Goal: Information Seeking & Learning: Learn about a topic

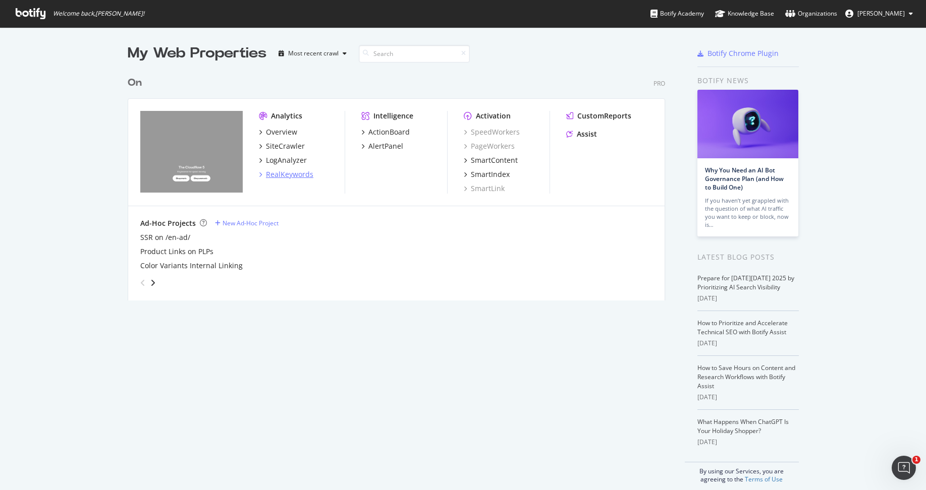
click at [290, 171] on div "RealKeywords" at bounding box center [289, 174] width 47 height 10
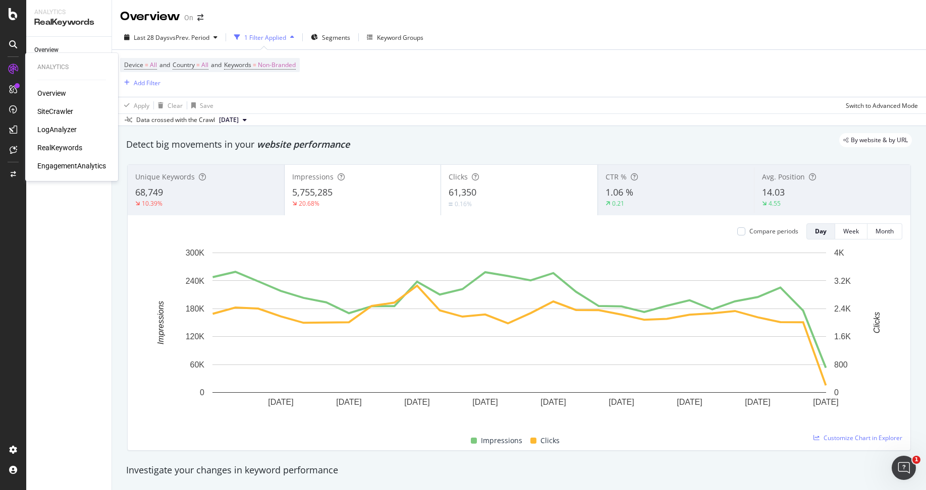
click at [69, 111] on div "SiteCrawler" at bounding box center [55, 111] width 36 height 10
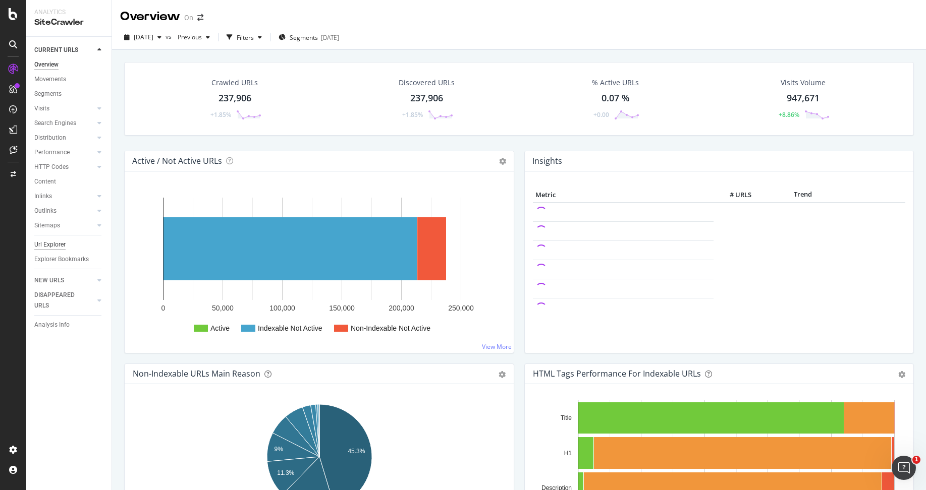
click at [44, 246] on div "Url Explorer" at bounding box center [49, 245] width 31 height 11
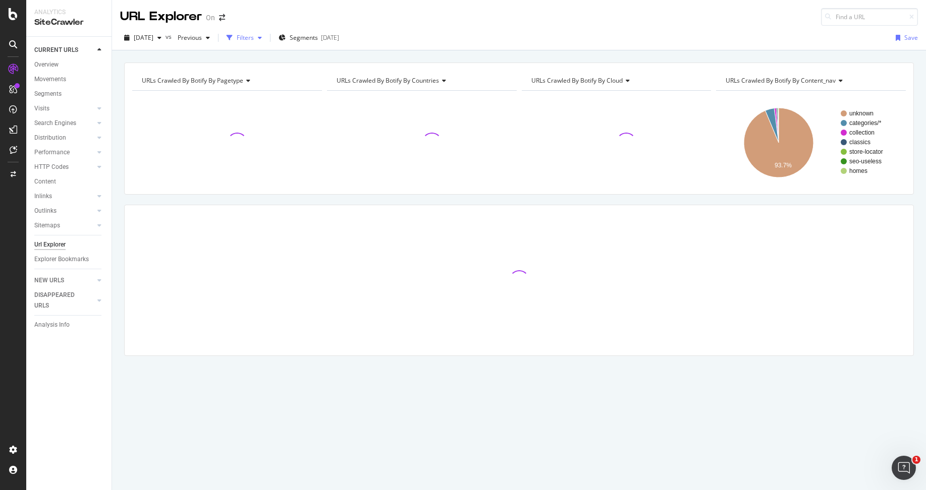
click at [254, 36] on div "Filters" at bounding box center [245, 37] width 17 height 9
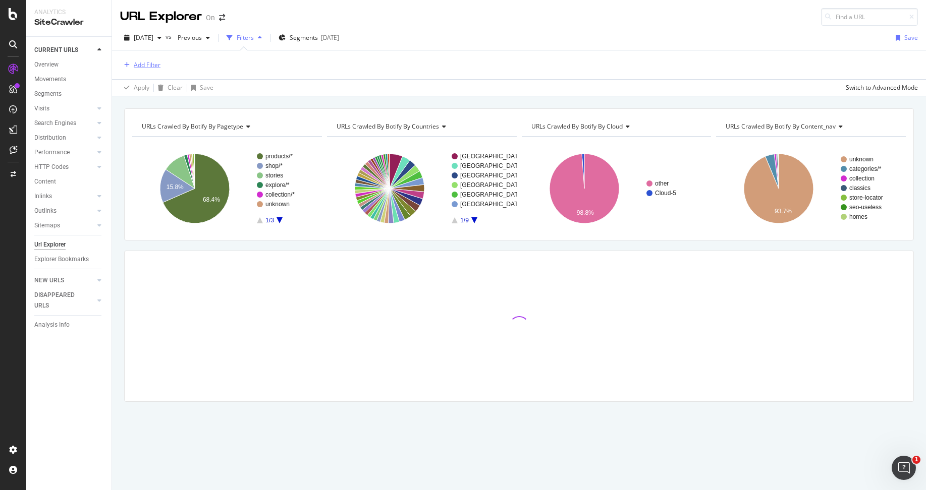
click at [155, 64] on div "Add Filter" at bounding box center [147, 65] width 27 height 9
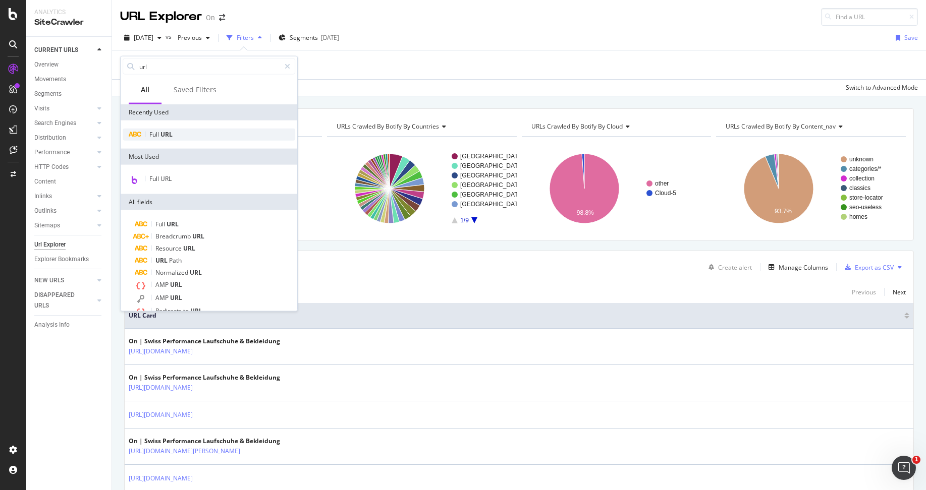
type input "url"
click at [173, 136] on div "Full URL" at bounding box center [209, 135] width 173 height 12
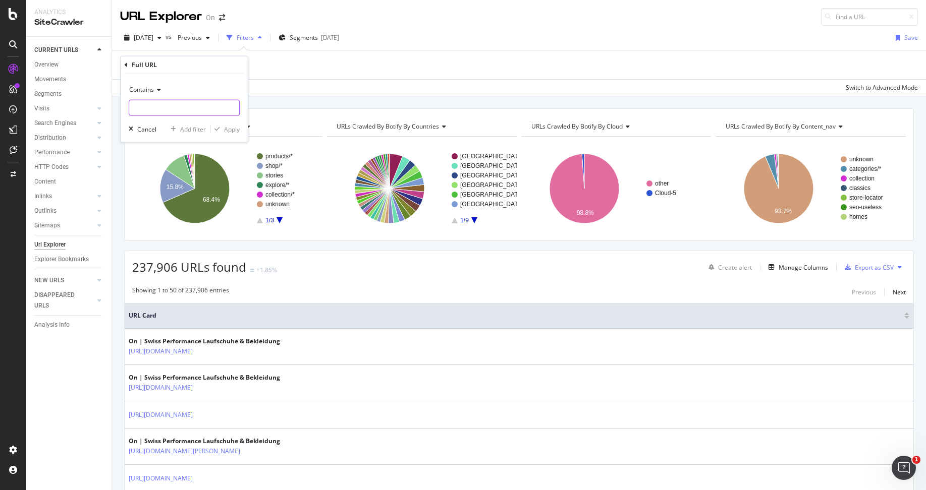
click at [198, 104] on input "text" at bounding box center [184, 108] width 110 height 16
type input "/stories/"
click at [231, 134] on div "Contains /stories/ Cancel Add filter Apply" at bounding box center [184, 108] width 127 height 69
click at [229, 130] on div "Apply" at bounding box center [232, 129] width 16 height 9
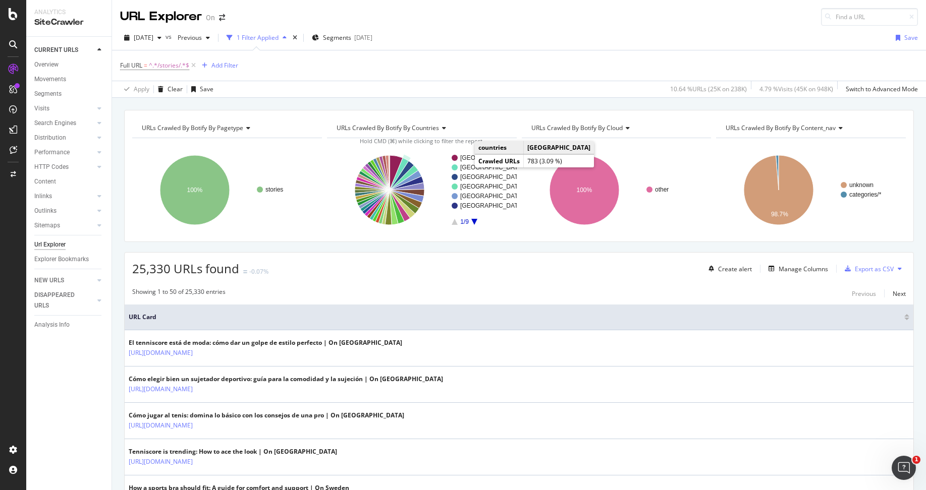
click at [464, 166] on text "[GEOGRAPHIC_DATA]" at bounding box center [491, 167] width 63 height 7
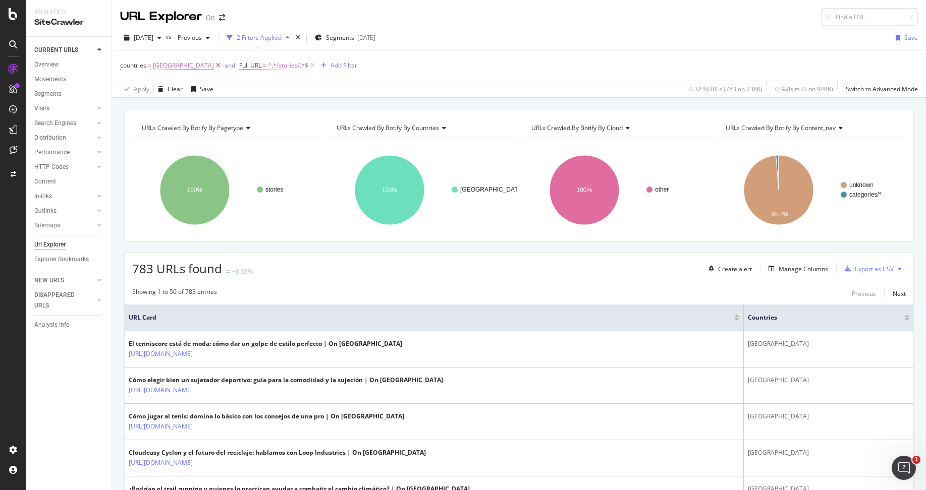
click at [214, 65] on icon at bounding box center [218, 66] width 9 height 10
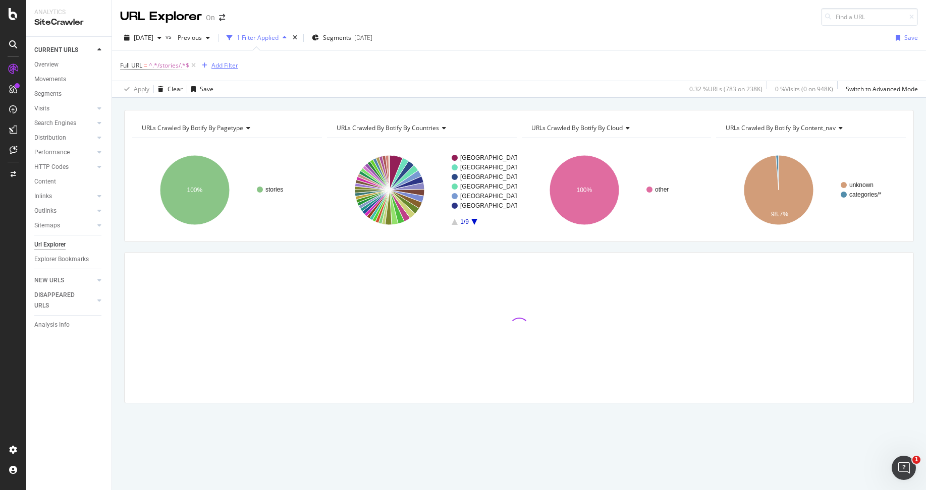
click at [221, 66] on div "Add Filter" at bounding box center [224, 65] width 27 height 9
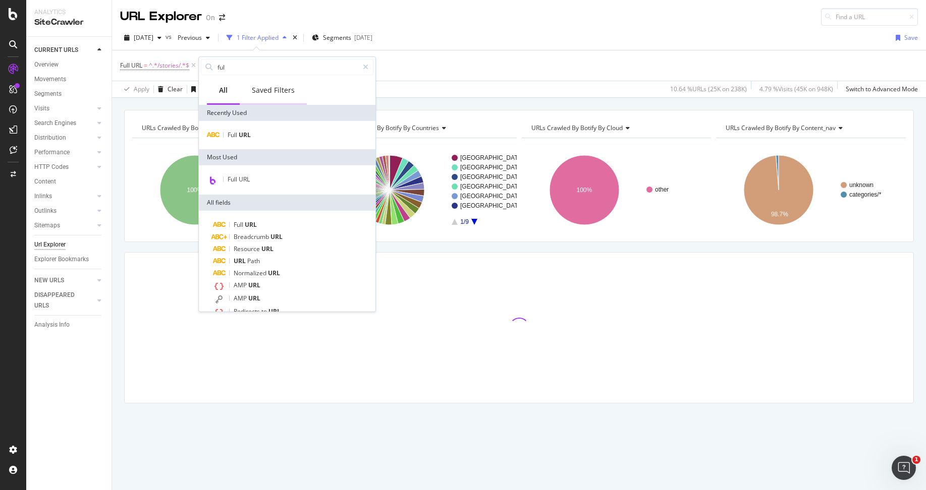
type input "full"
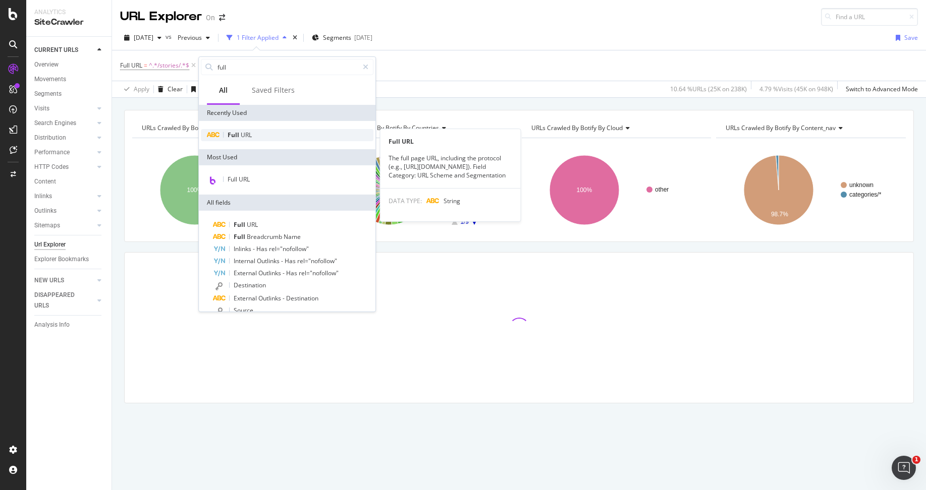
click at [250, 138] on span "URL" at bounding box center [246, 135] width 11 height 9
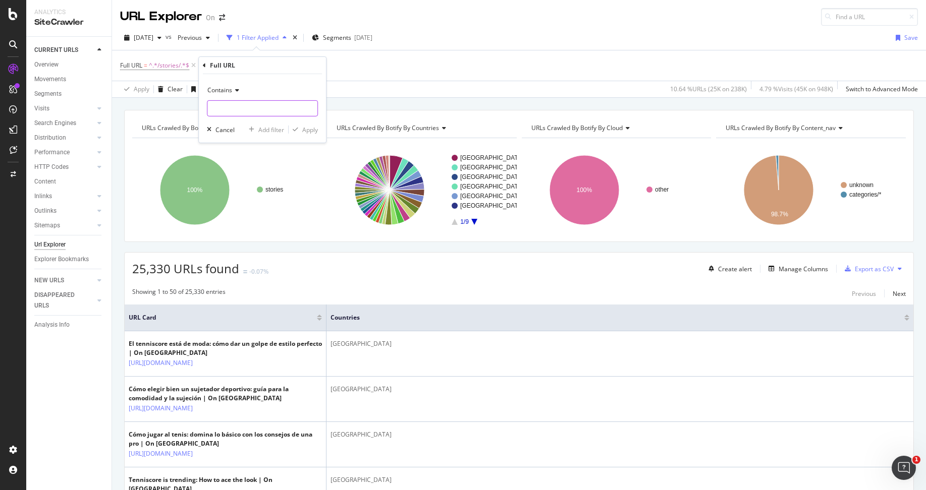
click at [274, 106] on input "text" at bounding box center [262, 108] width 110 height 16
type input "en-us"
click at [307, 127] on div "Apply" at bounding box center [310, 129] width 16 height 9
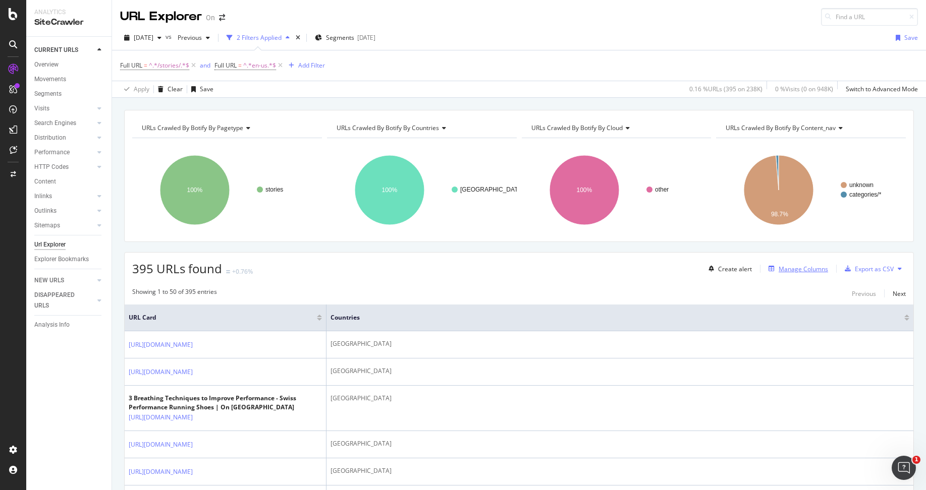
click at [810, 267] on div "Manage Columns" at bounding box center [802, 269] width 49 height 9
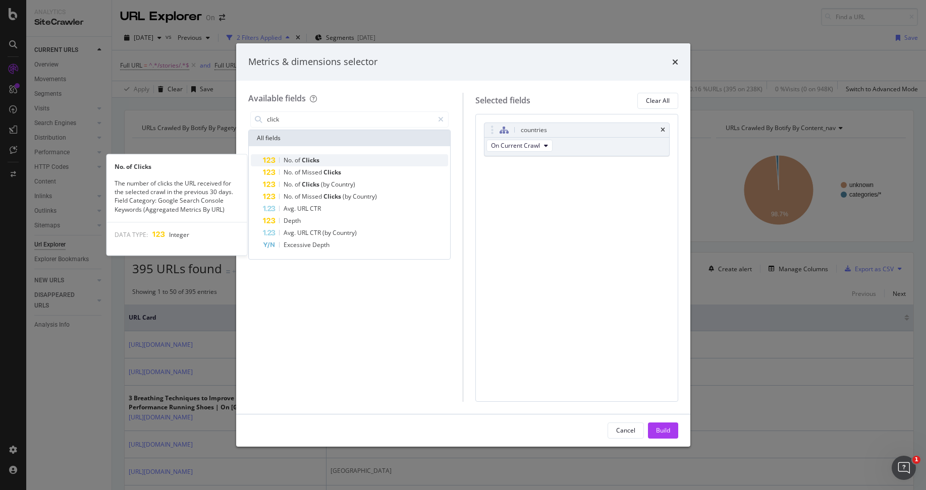
type input "click"
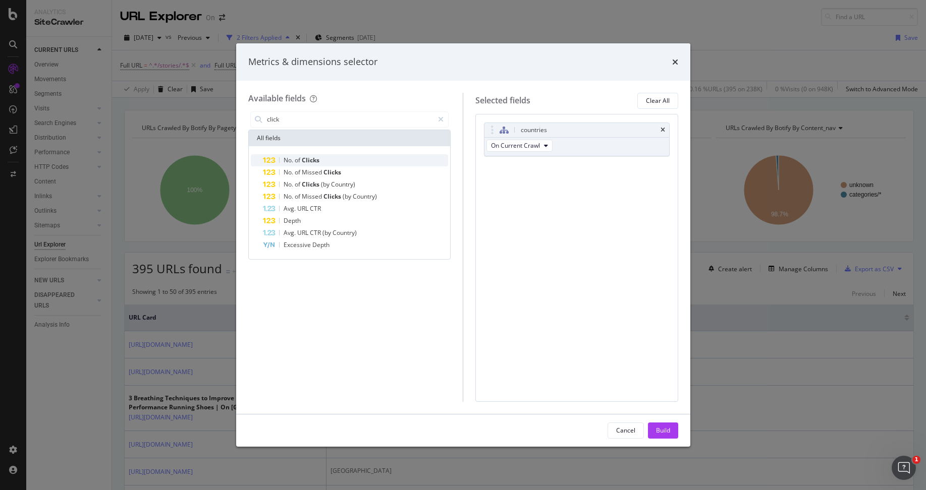
click at [355, 160] on div "No. of Clicks" at bounding box center [356, 160] width 186 height 12
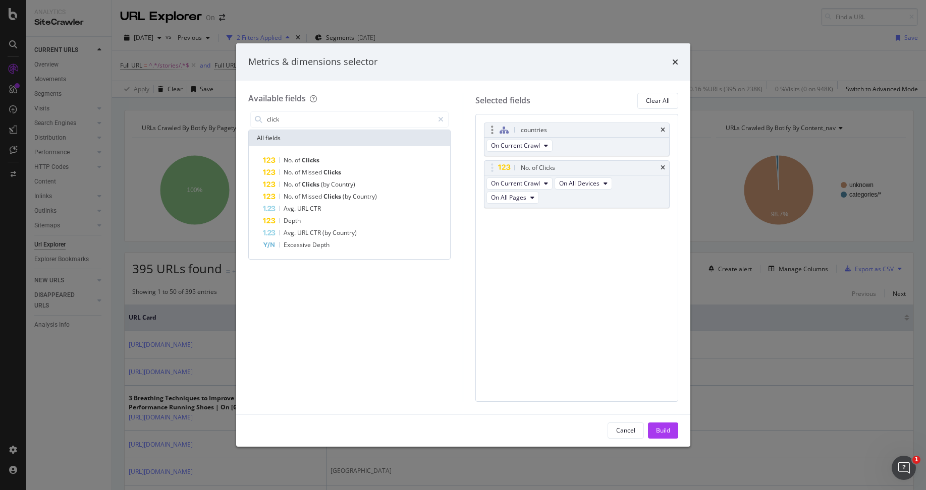
click at [660, 129] on div "countries" at bounding box center [576, 130] width 185 height 14
click at [662, 127] on icon "times" at bounding box center [662, 130] width 5 height 6
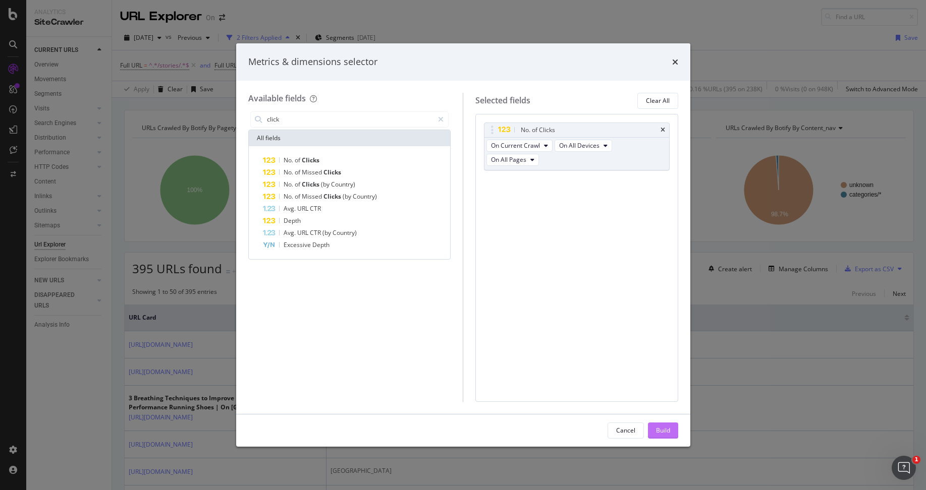
click at [663, 429] on div "Build" at bounding box center [663, 430] width 14 height 9
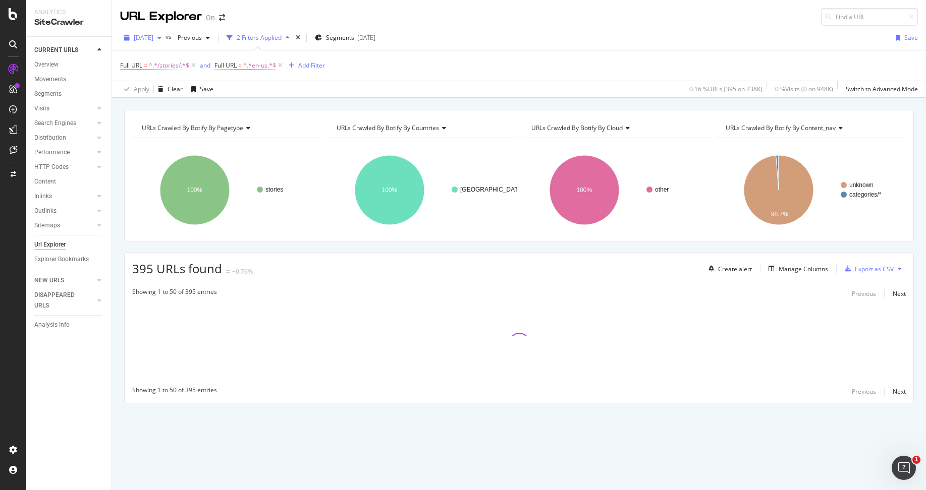
click at [153, 38] on span "[DATE]" at bounding box center [144, 37] width 20 height 9
click at [334, 21] on div "URL Explorer On" at bounding box center [519, 13] width 814 height 26
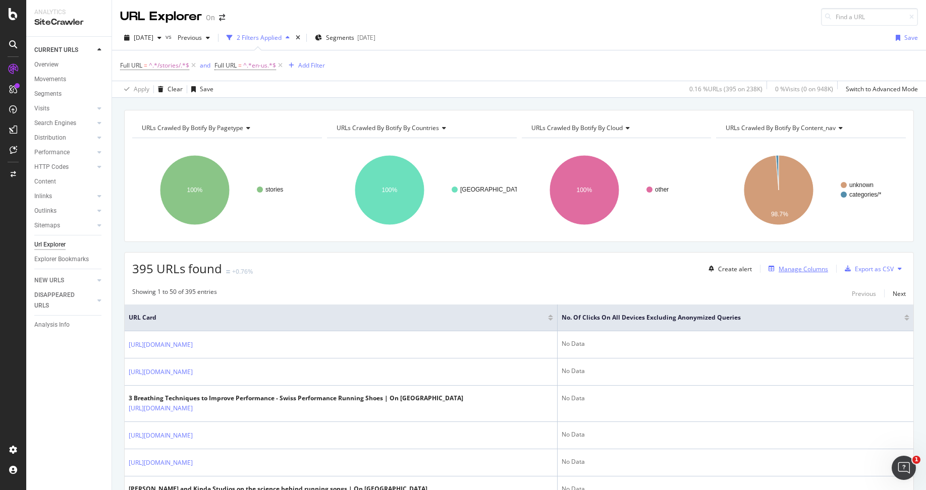
click at [796, 269] on div "Manage Columns" at bounding box center [802, 269] width 49 height 9
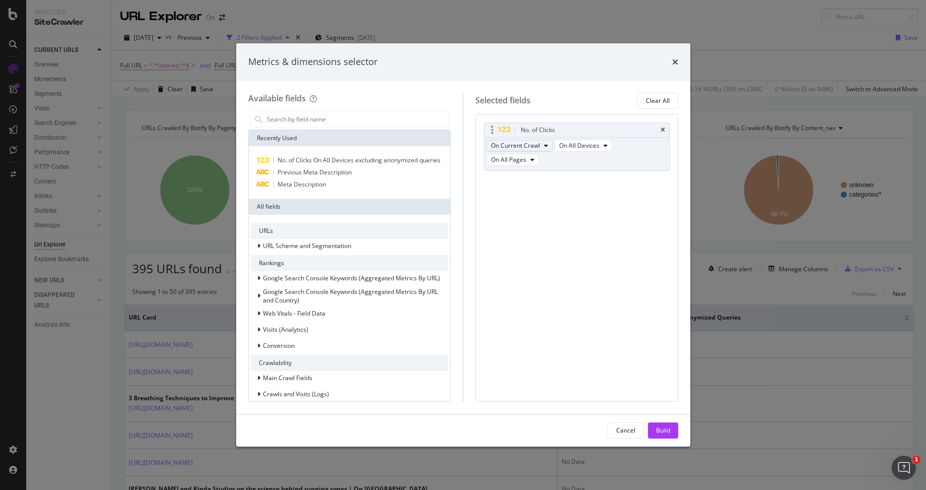
click at [544, 147] on icon "modal" at bounding box center [546, 146] width 4 height 6
click at [598, 175] on div "No. of Clicks On Current Crawl On All Devices On All Pages You can use this fie…" at bounding box center [577, 158] width 186 height 70
click at [674, 60] on icon "times" at bounding box center [675, 62] width 6 height 8
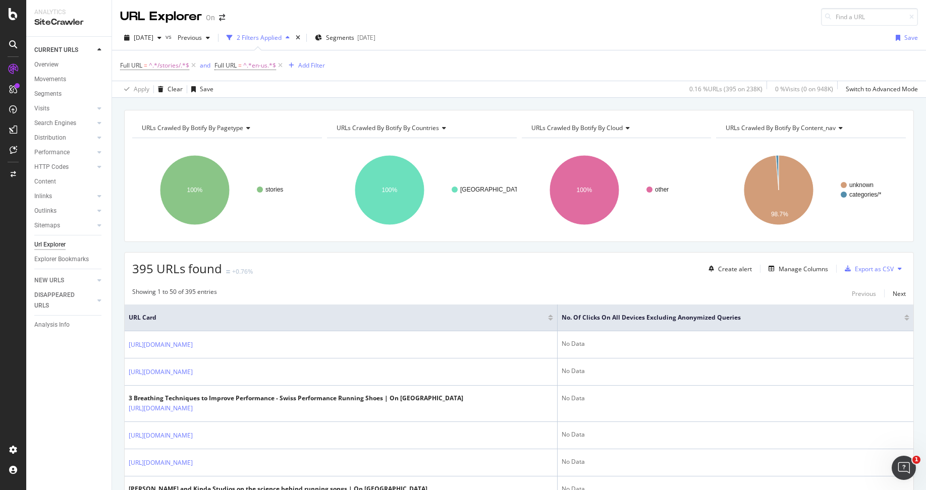
click at [906, 318] on div at bounding box center [906, 319] width 5 height 3
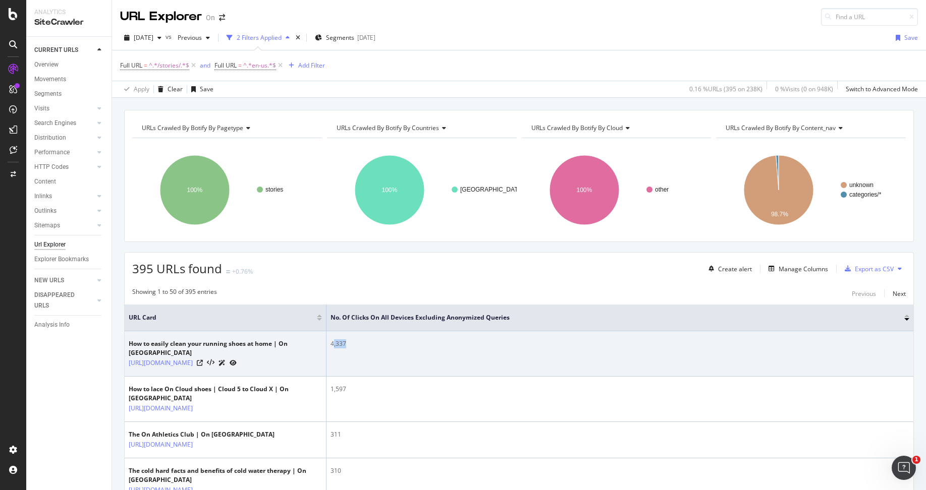
drag, startPoint x: 332, startPoint y: 340, endPoint x: 357, endPoint y: 340, distance: 25.2
click at [357, 340] on div "4,337" at bounding box center [619, 343] width 579 height 9
click at [358, 340] on div "4,337" at bounding box center [619, 343] width 579 height 9
